Goal: Task Accomplishment & Management: Complete application form

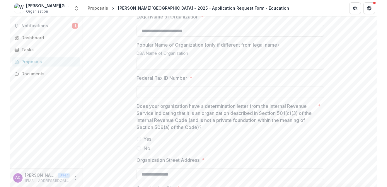
scroll to position [531, 0]
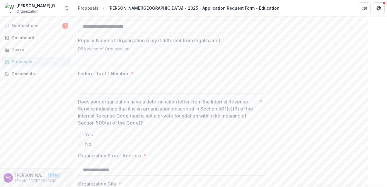
click at [368, 62] on div "**********" at bounding box center [230, 101] width 314 height 171
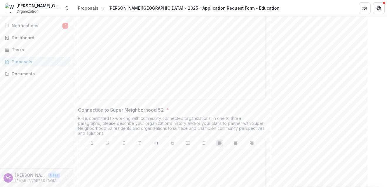
scroll to position [1291, 0]
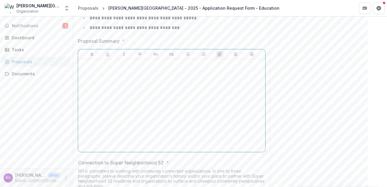
click at [162, 122] on div at bounding box center [172, 106] width 182 height 88
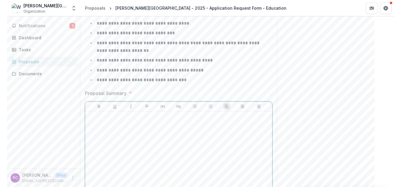
scroll to position [1290, 0]
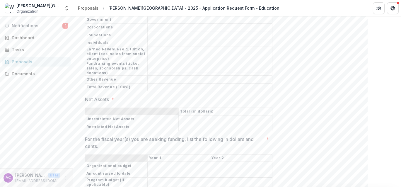
scroll to position [2951, 0]
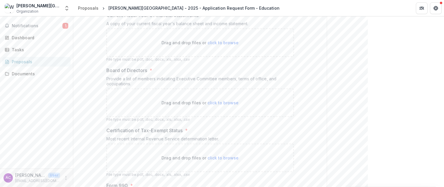
scroll to position [3312, 0]
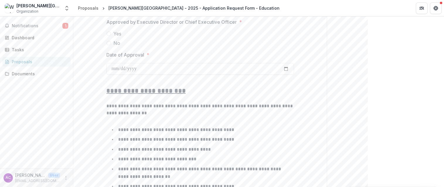
scroll to position [0, 0]
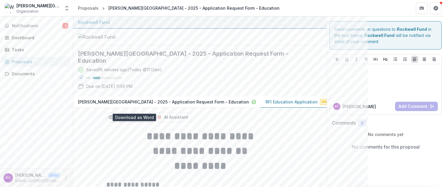
click at [133, 114] on icon "download-proposal" at bounding box center [135, 117] width 6 height 6
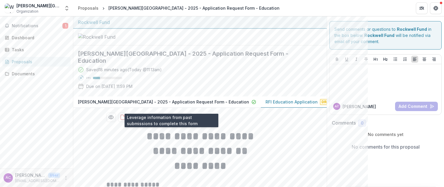
click at [181, 113] on button "AI Assistant" at bounding box center [172, 117] width 39 height 9
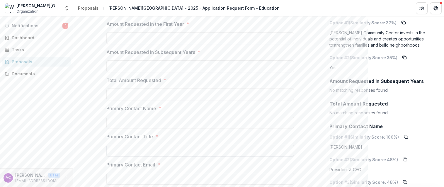
scroll to position [878, 0]
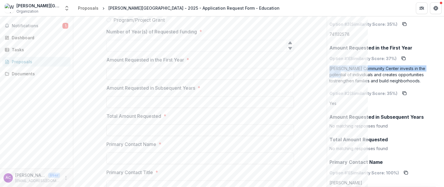
drag, startPoint x: 442, startPoint y: 62, endPoint x: 442, endPoint y: 68, distance: 6.7
drag, startPoint x: 442, startPoint y: 61, endPoint x: 442, endPoint y: 65, distance: 4.4
click at [368, 65] on div "**********" at bounding box center [258, 101] width 371 height 171
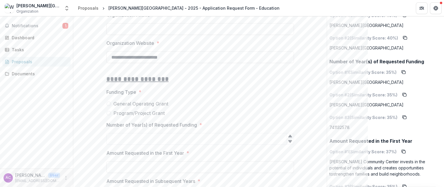
scroll to position [832, 0]
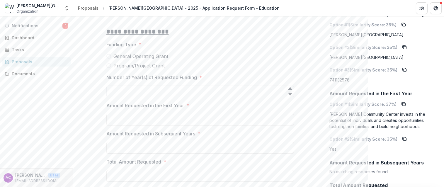
click at [130, 62] on span "Program/Project Grant" at bounding box center [138, 65] width 51 height 7
click at [131, 114] on input "Number of Year(s) of Requested Funding *" at bounding box center [200, 120] width 188 height 12
type input "*"
click at [137, 140] on div at bounding box center [200, 141] width 188 height 2
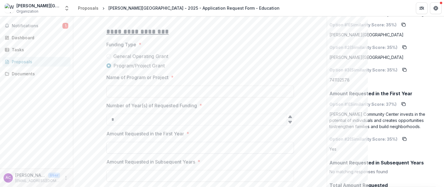
click at [137, 142] on input "Amount Requested in the First Year *" at bounding box center [200, 148] width 188 height 12
type input "********"
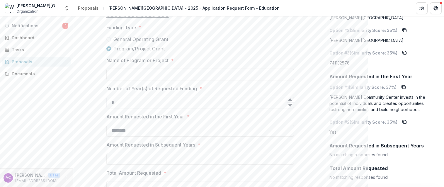
scroll to position [881, 0]
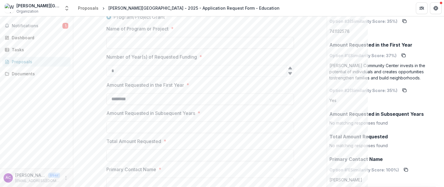
click at [133, 121] on input "Amount Requested in Subsequent Years *" at bounding box center [200, 127] width 188 height 12
type input "*"
type input "**"
click at [288, 67] on icon at bounding box center [290, 68] width 4 height 3
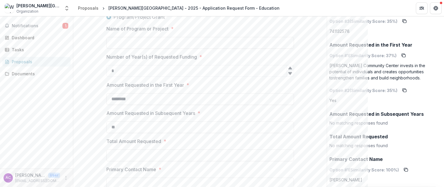
click at [288, 67] on icon at bounding box center [290, 68] width 4 height 3
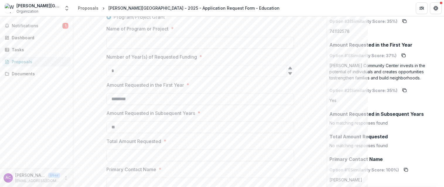
click at [288, 67] on icon at bounding box center [290, 68] width 4 height 3
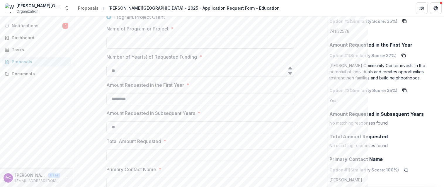
drag, startPoint x: 185, startPoint y: 57, endPoint x: 118, endPoint y: 60, distance: 67.5
click at [118, 65] on input "**" at bounding box center [200, 71] width 188 height 12
type input "*"
